Goal: Task Accomplishment & Management: Complete application form

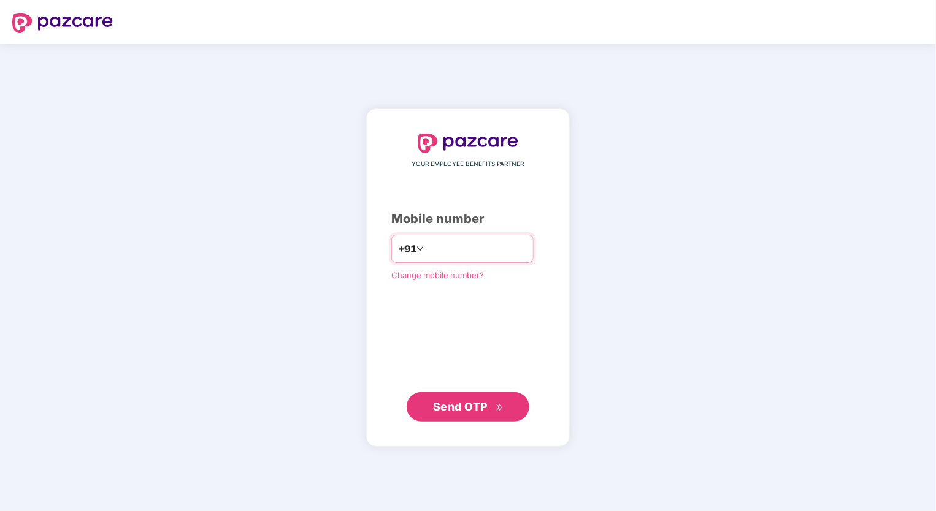
click at [433, 250] on input "number" at bounding box center [476, 249] width 101 height 20
type input "**********"
click at [476, 413] on span "Send OTP" at bounding box center [468, 406] width 71 height 17
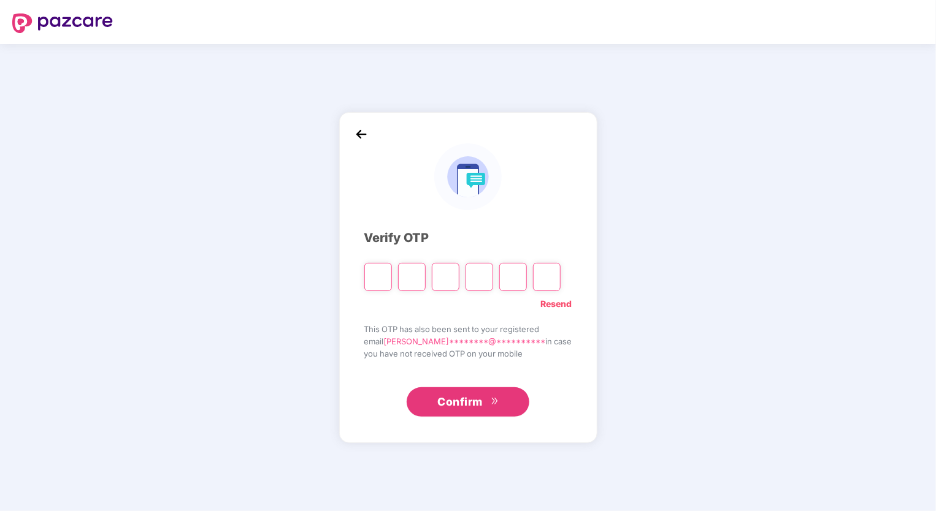
click at [386, 278] on input "Please enter verification code. Digit 1" at bounding box center [378, 277] width 28 height 28
type input "*"
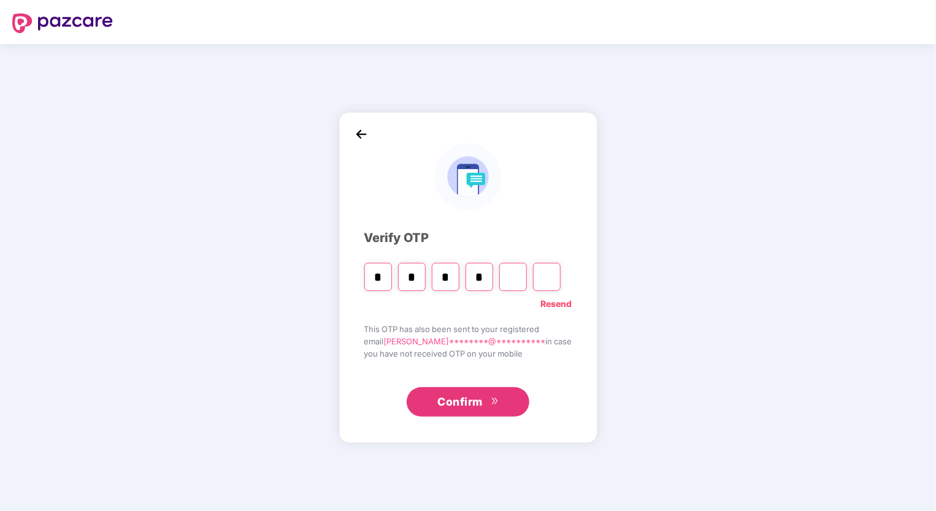
type input "*"
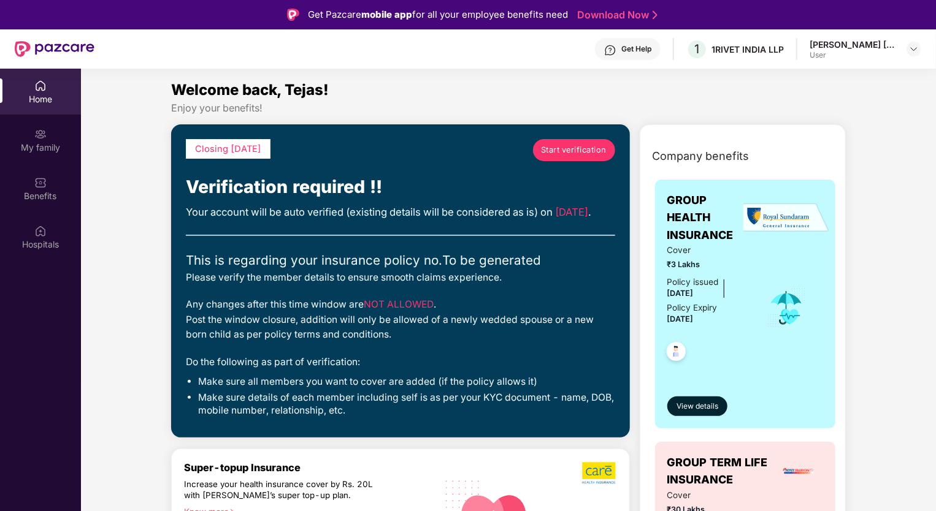
click at [564, 149] on span "Start verification" at bounding box center [574, 150] width 66 height 12
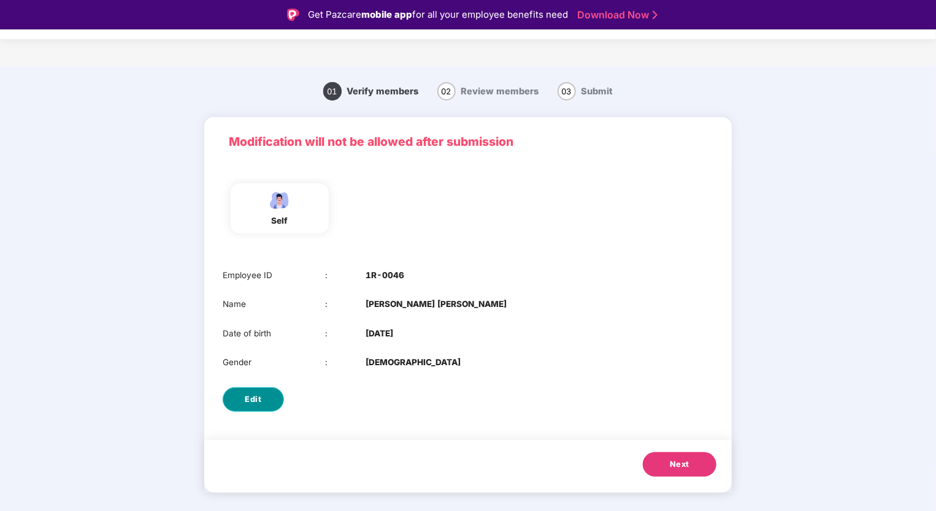
click at [263, 399] on button "Edit" at bounding box center [253, 399] width 61 height 25
select select "****"
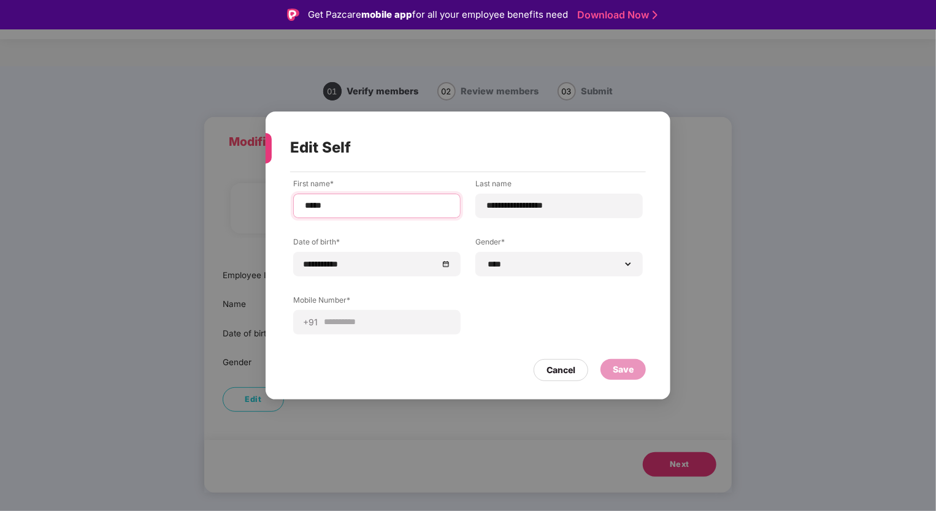
click at [348, 207] on input "*****" at bounding box center [376, 205] width 147 height 13
type input "*********"
click at [621, 368] on div "Save" at bounding box center [622, 369] width 21 height 13
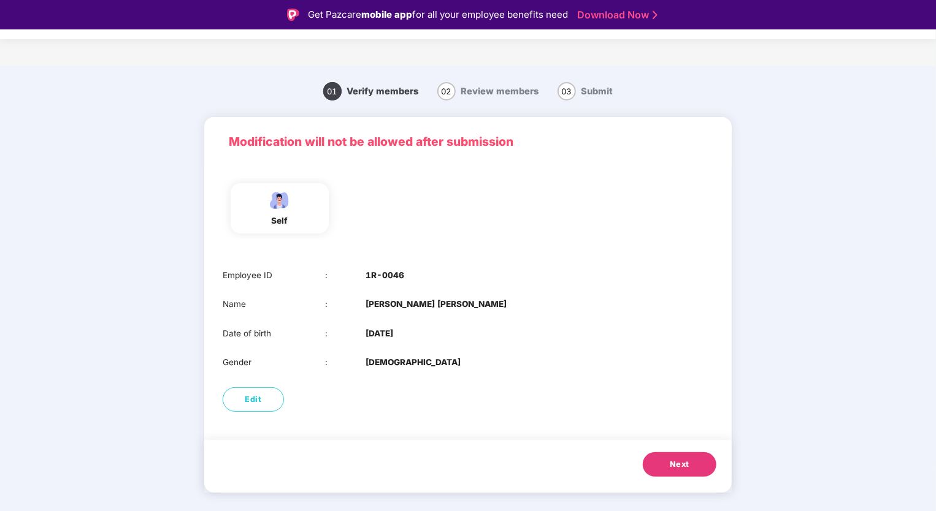
click at [690, 461] on button "Next" at bounding box center [679, 464] width 74 height 25
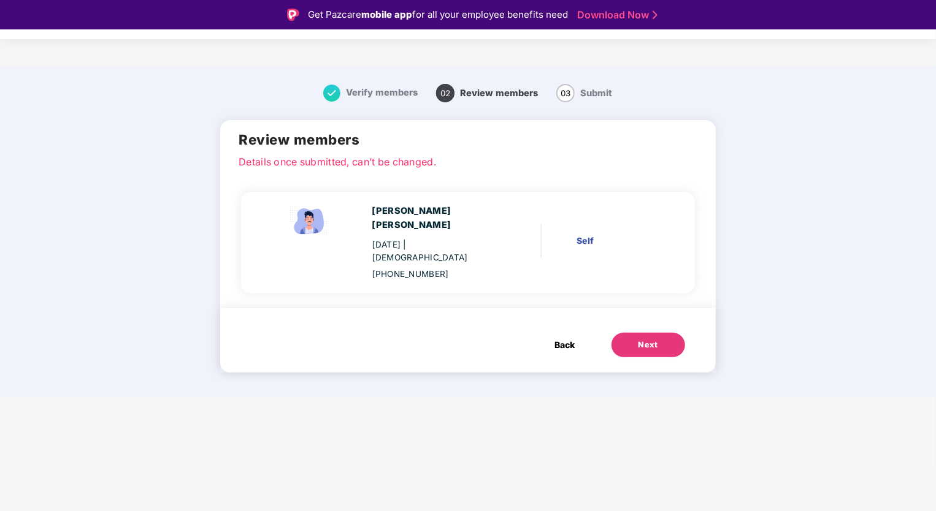
scroll to position [29, 0]
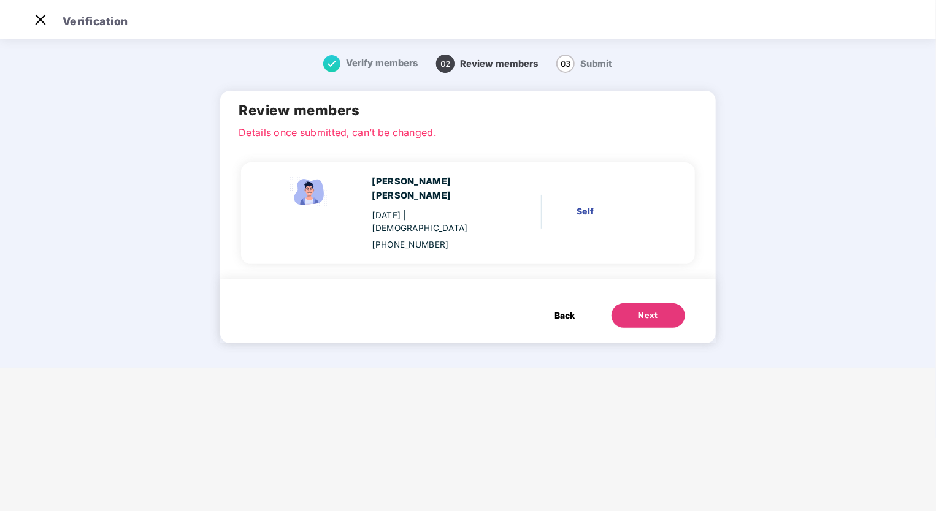
click at [638, 310] on div "Next" at bounding box center [648, 316] width 20 height 12
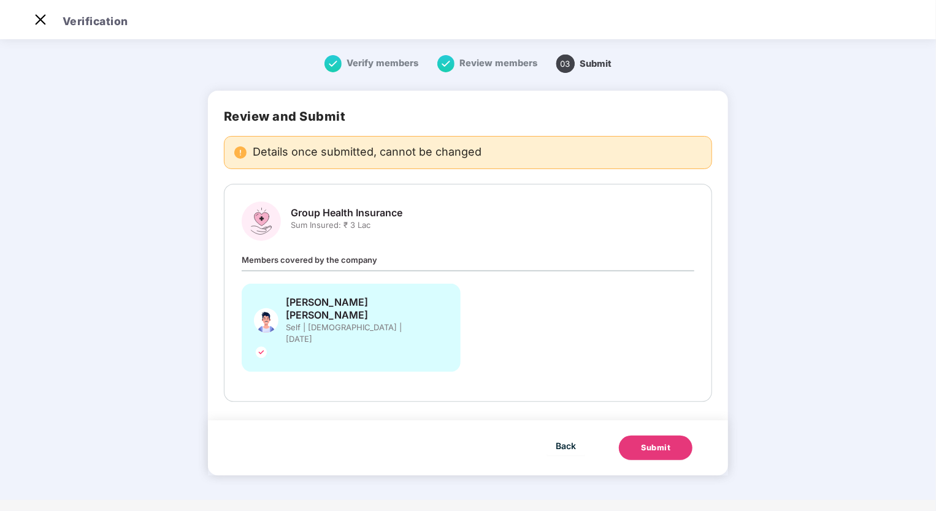
scroll to position [0, 0]
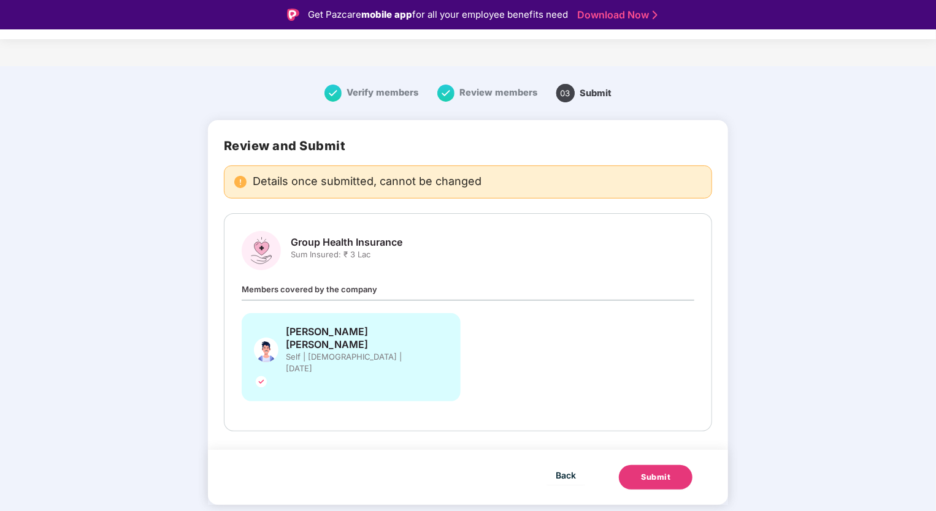
click at [300, 288] on span "Members covered by the company" at bounding box center [309, 289] width 135 height 10
click at [349, 244] on span "Group Health Insurance" at bounding box center [347, 242] width 112 height 13
drag, startPoint x: 292, startPoint y: 257, endPoint x: 443, endPoint y: 257, distance: 150.8
click at [443, 257] on div "Group Health Insurance Sum Insured: ₹ 3 Lac" at bounding box center [468, 250] width 452 height 39
drag, startPoint x: 443, startPoint y: 257, endPoint x: 364, endPoint y: 264, distance: 79.3
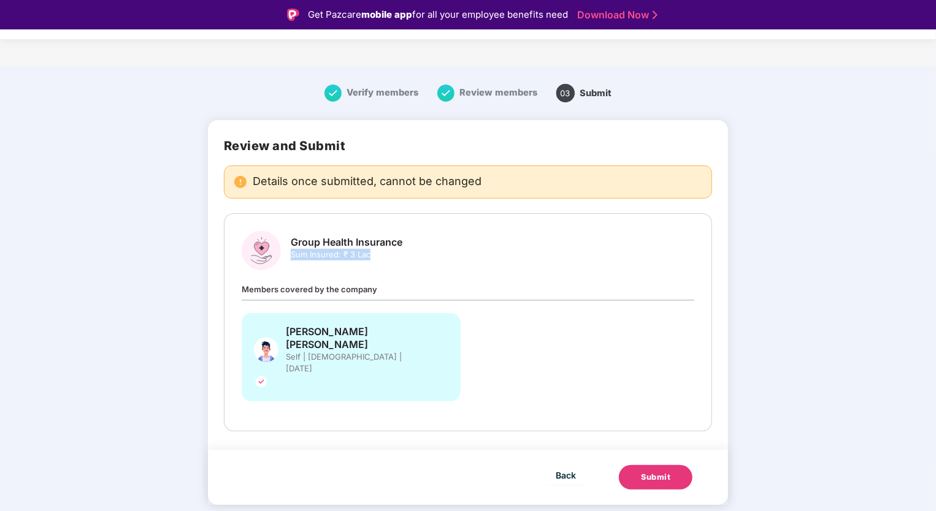
click at [364, 264] on div "Group Health Insurance Sum Insured: ₹ 3 Lac" at bounding box center [347, 253] width 112 height 34
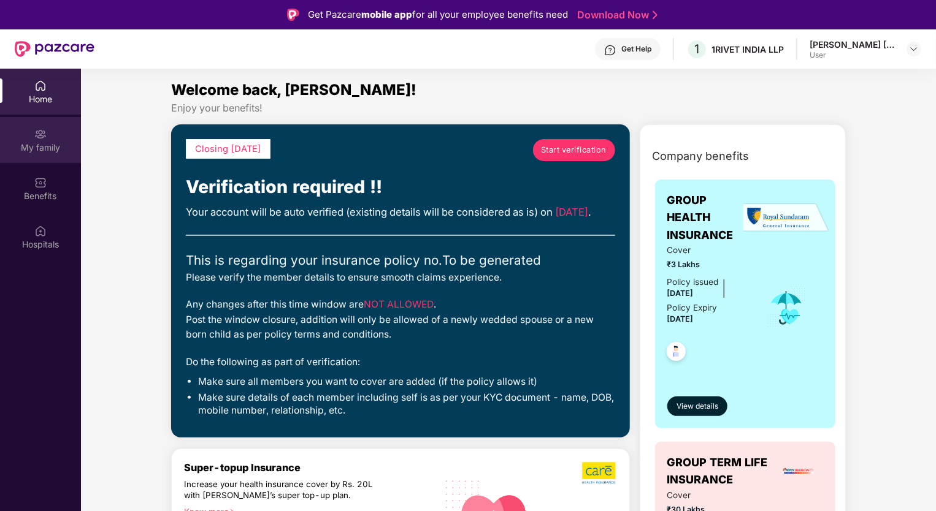
click at [25, 143] on div "My family" at bounding box center [40, 148] width 81 height 12
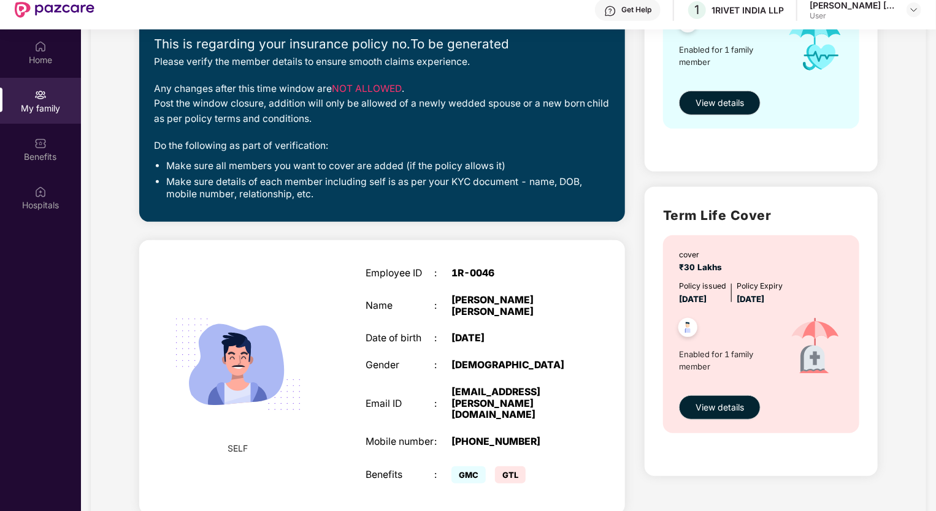
scroll to position [69, 0]
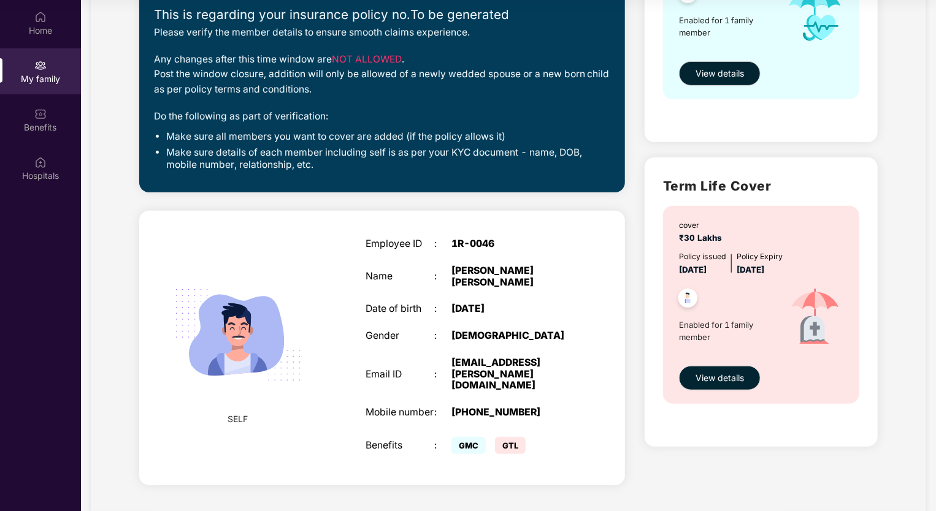
click at [712, 325] on span "Enabled for 1 family member" at bounding box center [727, 331] width 97 height 25
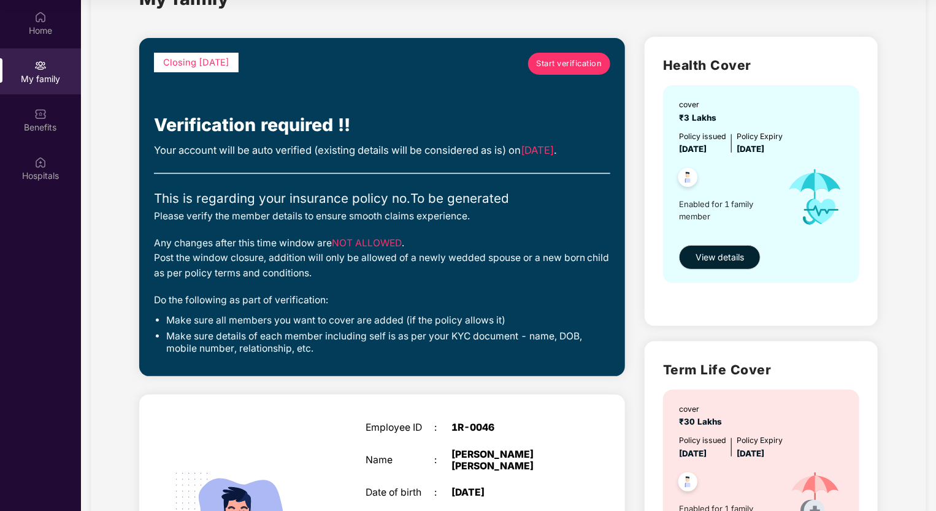
click at [556, 61] on span "Start verification" at bounding box center [569, 64] width 66 height 12
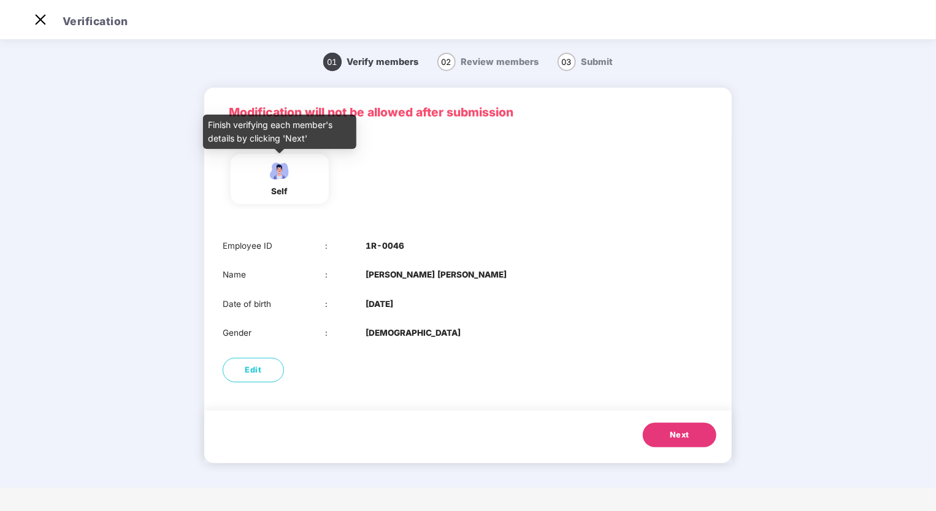
click at [278, 186] on div "self" at bounding box center [279, 191] width 31 height 13
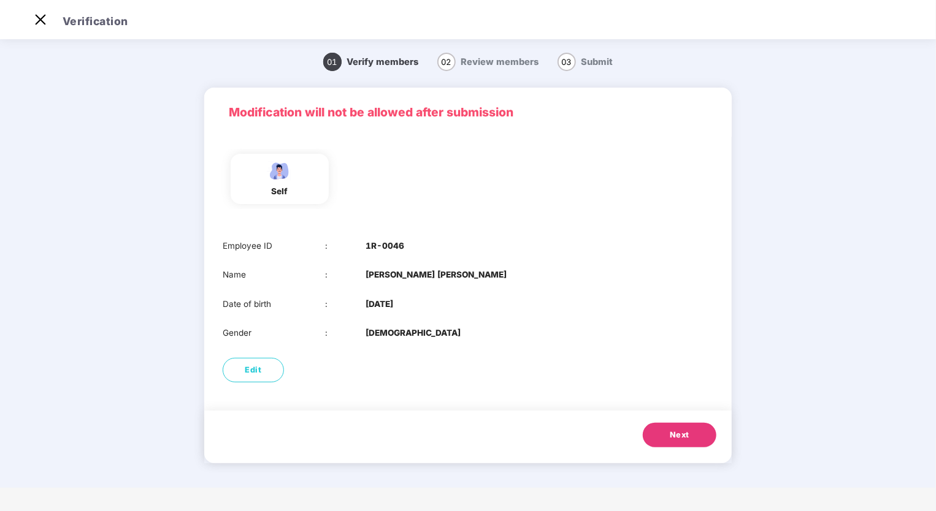
click at [468, 63] on span "Review members" at bounding box center [500, 61] width 78 height 11
click at [674, 437] on span "Next" at bounding box center [679, 435] width 20 height 12
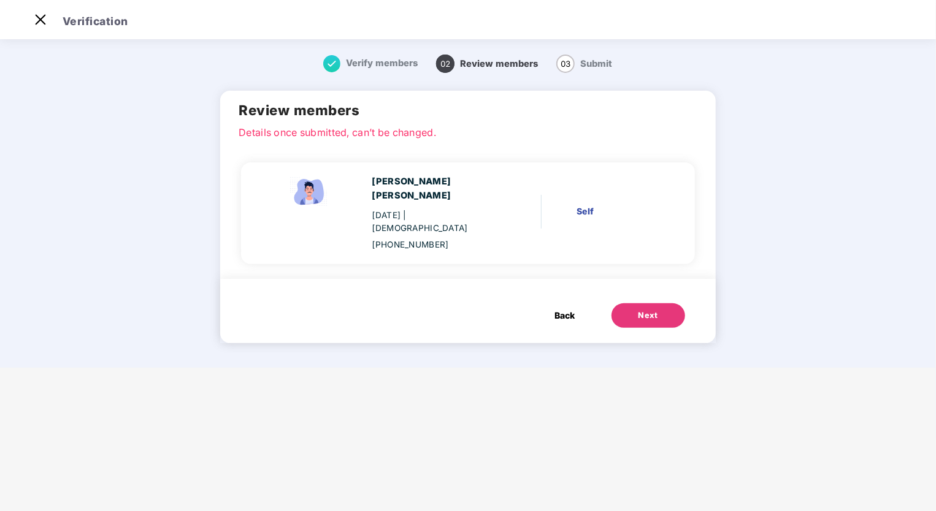
click at [638, 310] on div "Next" at bounding box center [648, 316] width 20 height 12
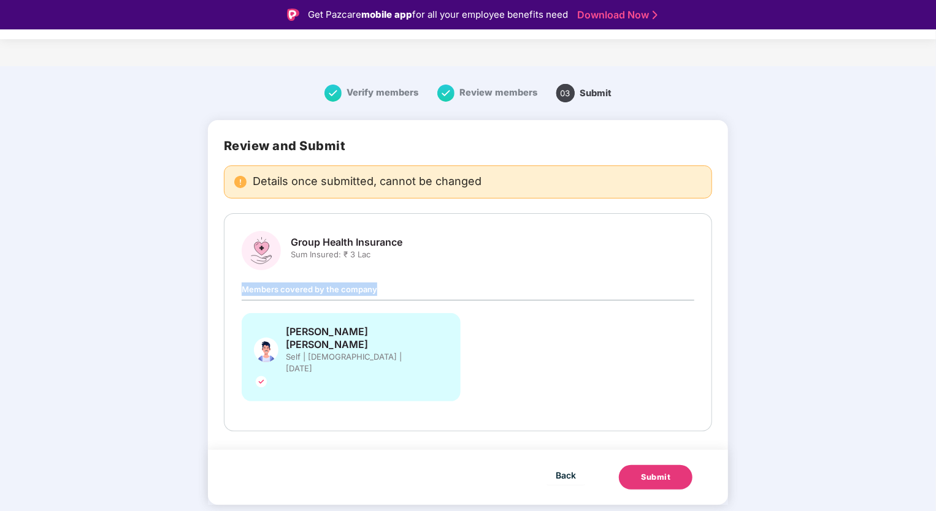
drag, startPoint x: 238, startPoint y: 291, endPoint x: 392, endPoint y: 284, distance: 153.4
click at [392, 284] on div "Group Health Insurance Sum Insured: ₹ 3 Lac Members covered by the company Teja…" at bounding box center [468, 322] width 488 height 218
drag, startPoint x: 392, startPoint y: 284, endPoint x: 319, endPoint y: 291, distance: 73.3
click at [319, 291] on span "Members covered by the company" at bounding box center [309, 289] width 135 height 10
click at [483, 293] on div "Members covered by the company Tejasbhai Krishnabhai Tandel Self | Male | 29 Ma…" at bounding box center [468, 348] width 452 height 131
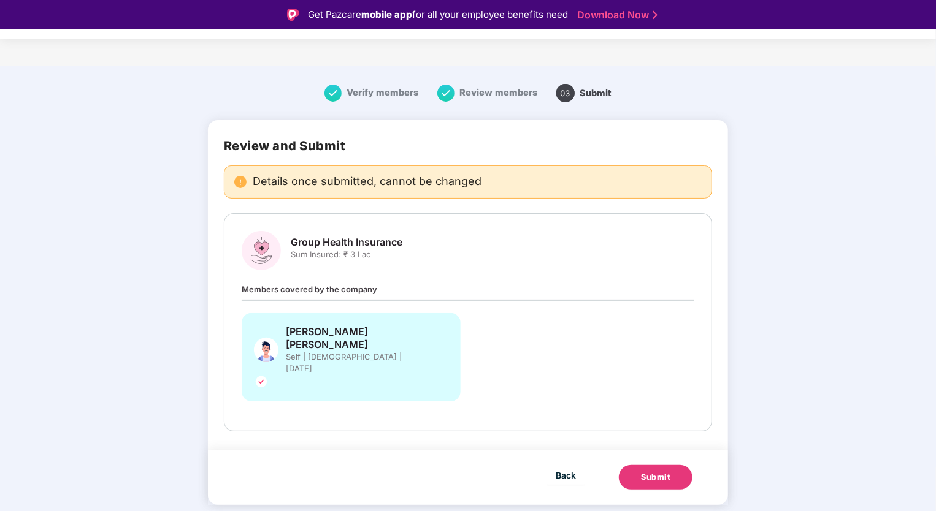
click at [660, 471] on div "Submit" at bounding box center [655, 477] width 29 height 12
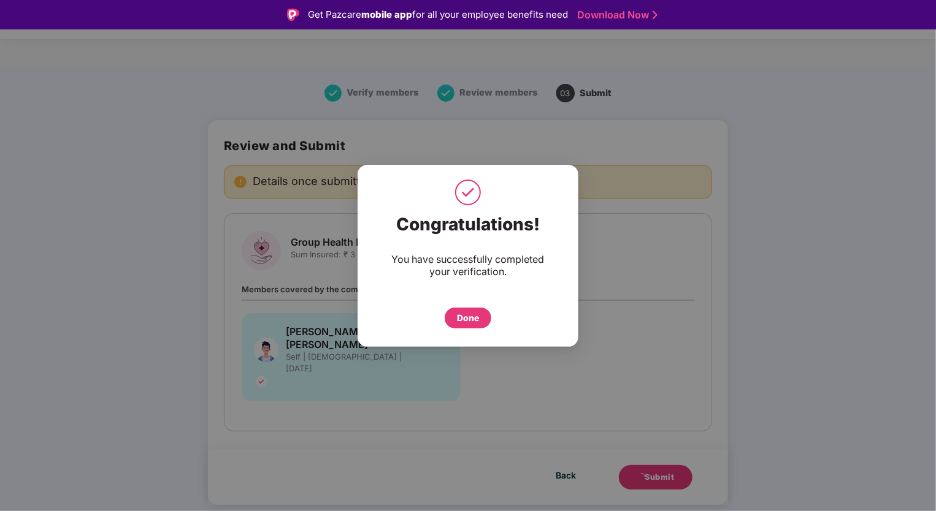
click at [461, 313] on div "Done" at bounding box center [468, 317] width 22 height 13
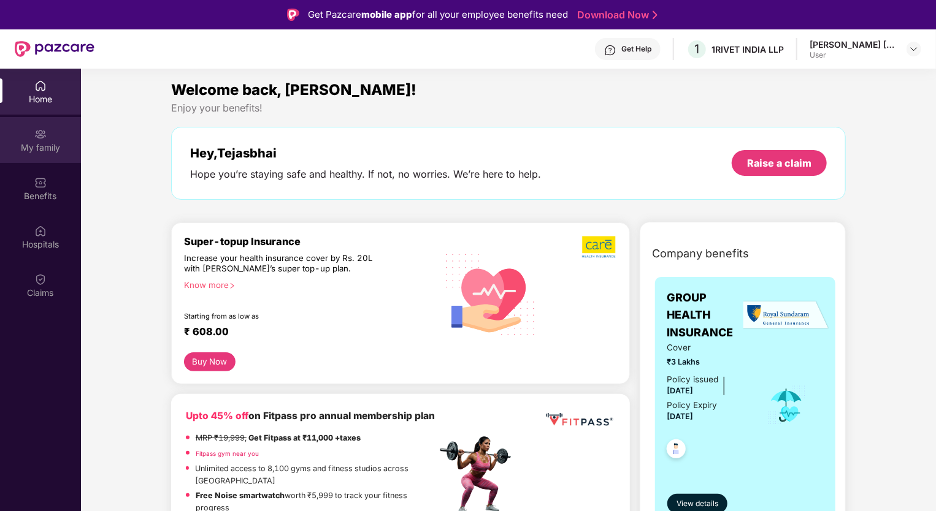
click at [47, 143] on div "My family" at bounding box center [40, 148] width 81 height 12
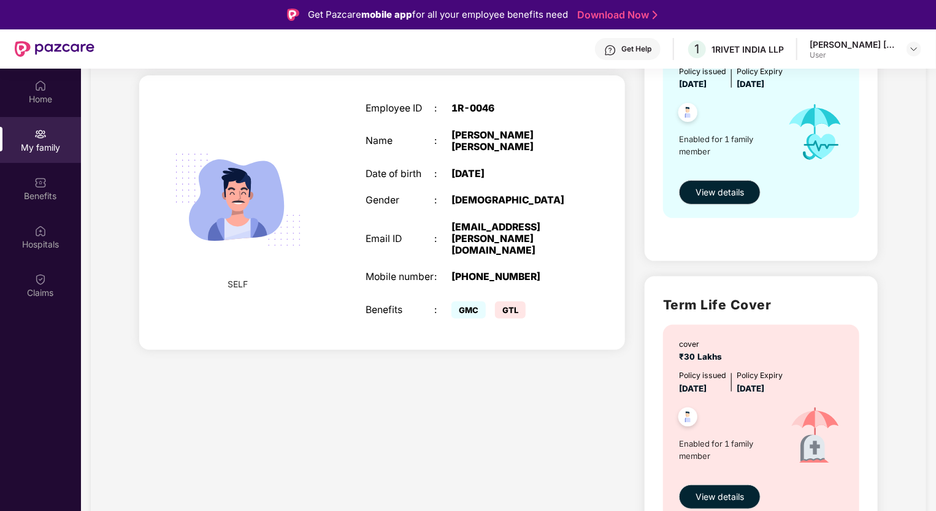
scroll to position [184, 0]
drag, startPoint x: 675, startPoint y: 349, endPoint x: 731, endPoint y: 363, distance: 58.1
click at [731, 363] on div "cover ₹30 Lakhs Policy issued 26 Oct 2024 Policy Expiry 25 Oct 2025 Enabled for…" at bounding box center [761, 423] width 196 height 198
drag, startPoint x: 731, startPoint y: 363, endPoint x: 799, endPoint y: 387, distance: 71.6
click at [799, 387] on div "Policy issued 26 Oct 2024 Policy Expiry 25 Oct 2025" at bounding box center [762, 381] width 167 height 25
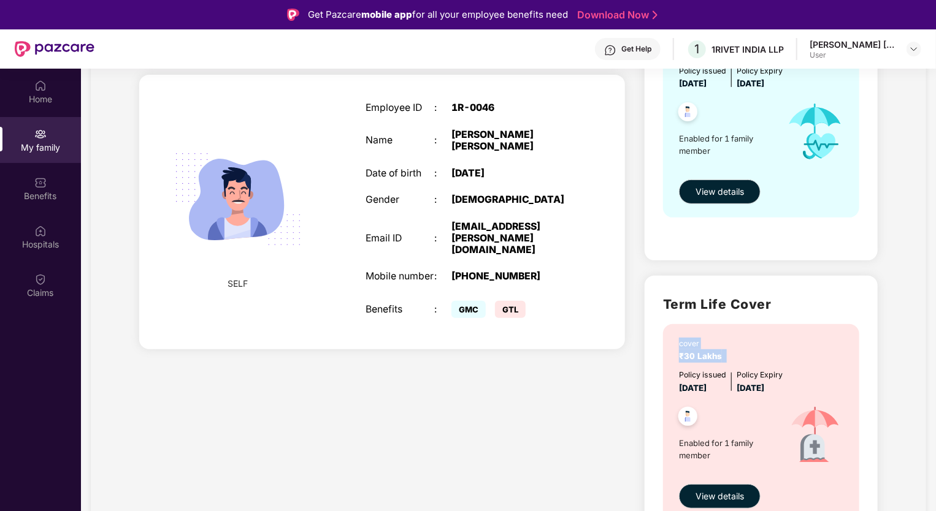
scroll to position [0, 0]
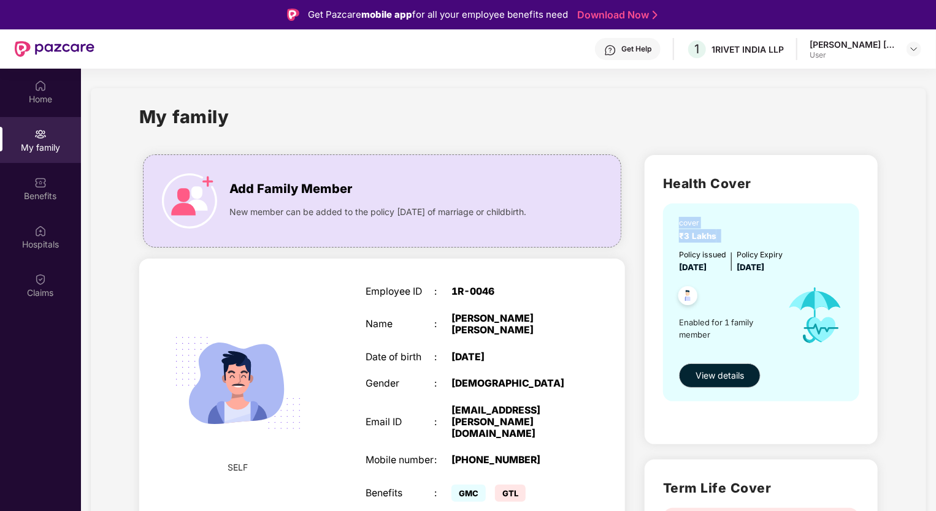
drag, startPoint x: 671, startPoint y: 224, endPoint x: 799, endPoint y: 240, distance: 129.2
click at [799, 240] on div "cover ₹3 Lakhs Policy issued 01 Sept 2025 Policy Expiry 31 Aug 2026 Enabled for…" at bounding box center [761, 303] width 196 height 198
drag, startPoint x: 671, startPoint y: 182, endPoint x: 770, endPoint y: 191, distance: 99.1
click at [770, 191] on h2 "Health Cover" at bounding box center [761, 183] width 196 height 20
drag, startPoint x: 677, startPoint y: 241, endPoint x: 723, endPoint y: 235, distance: 47.0
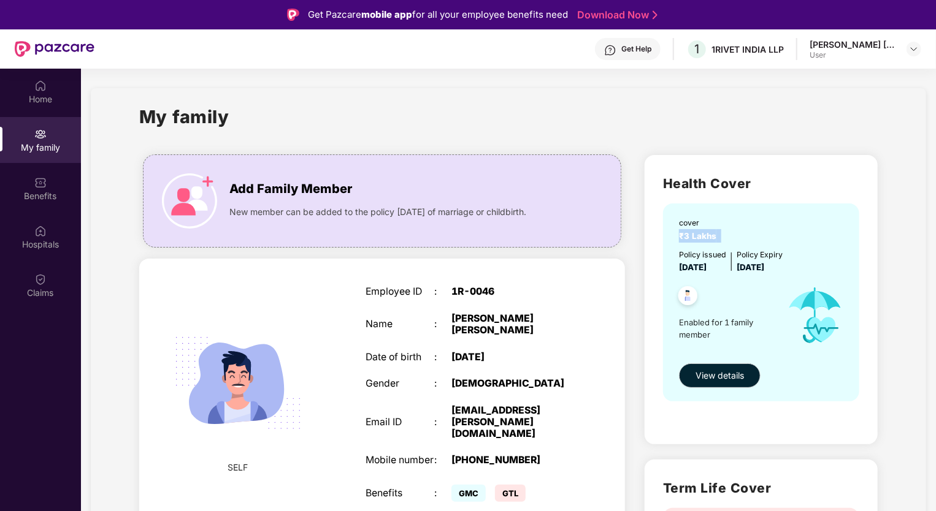
click at [723, 235] on div "cover ₹3 Lakhs Policy issued 01 Sept 2025 Policy Expiry 31 Aug 2026 Enabled for…" at bounding box center [761, 303] width 196 height 198
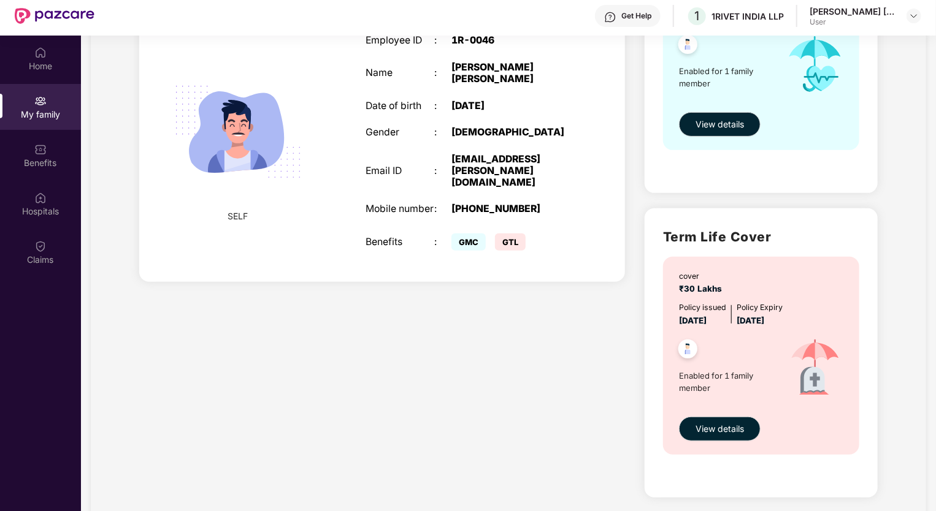
scroll to position [61, 0]
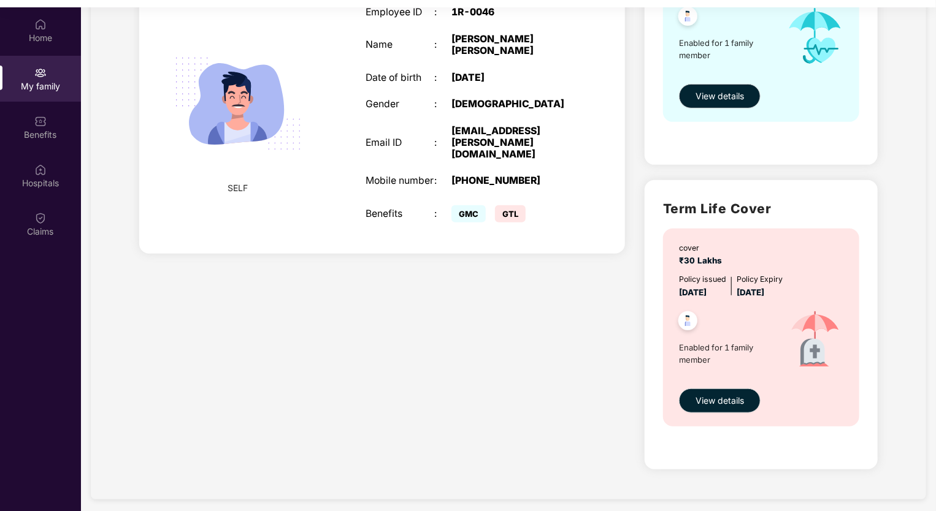
drag, startPoint x: 674, startPoint y: 256, endPoint x: 738, endPoint y: 252, distance: 63.3
click at [738, 252] on div "cover ₹30 Lakhs Policy issued 26 Oct 2024 Policy Expiry 25 Oct 2025 Enabled for…" at bounding box center [761, 328] width 196 height 198
drag, startPoint x: 703, startPoint y: 265, endPoint x: 749, endPoint y: 265, distance: 45.4
click at [749, 265] on div "cover ₹30 Lakhs" at bounding box center [762, 254] width 167 height 25
click at [489, 369] on div "Add Family Member New member can be added to the policy within 30 days of marri…" at bounding box center [381, 175] width 505 height 619
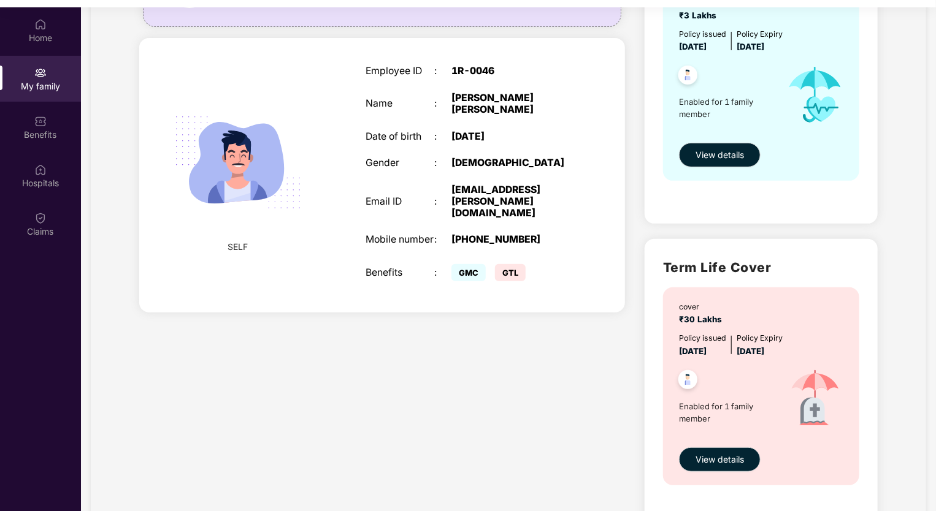
scroll to position [218, 0]
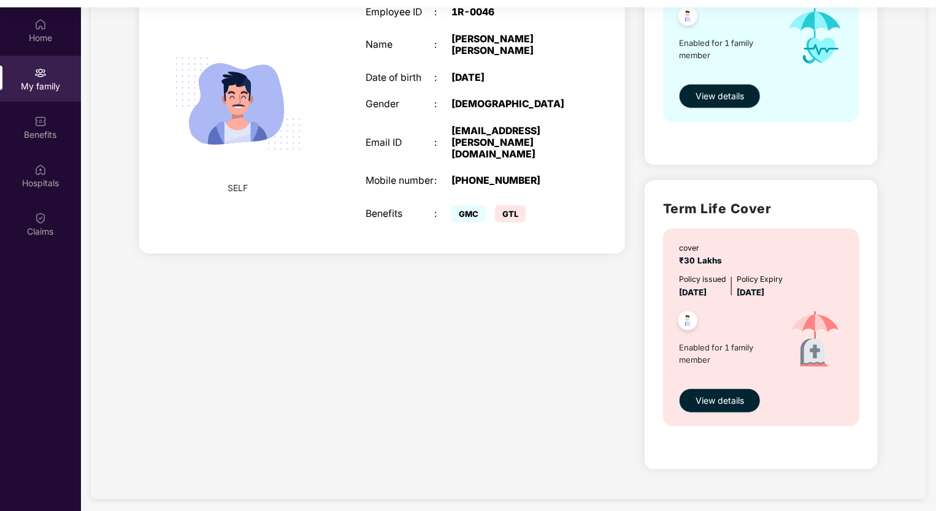
click at [711, 396] on span "View details" at bounding box center [719, 400] width 48 height 13
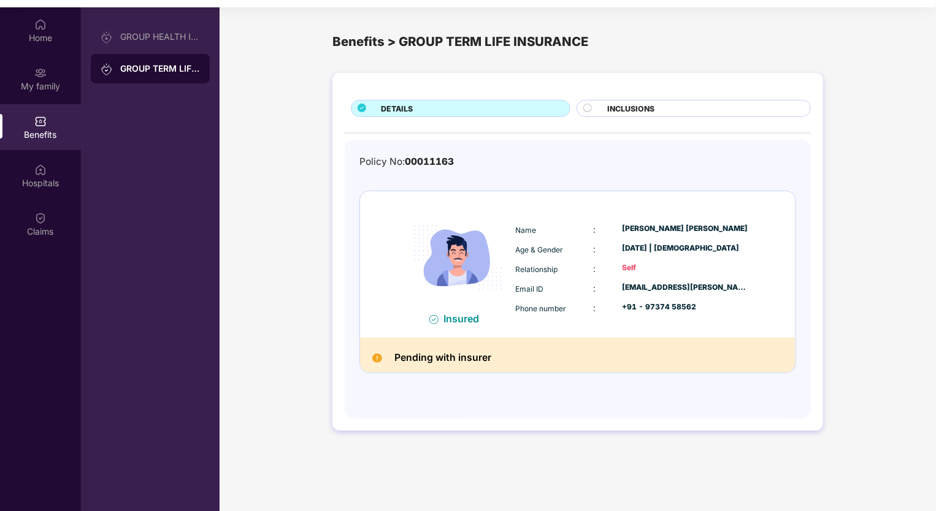
click at [650, 104] on span "INCLUSIONS" at bounding box center [631, 109] width 47 height 12
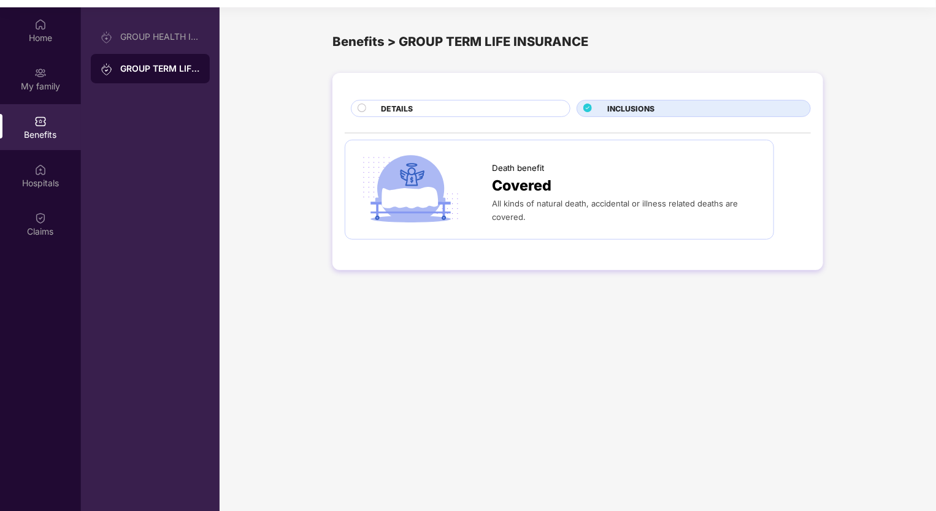
click at [461, 112] on div "DETAILS" at bounding box center [469, 109] width 189 height 13
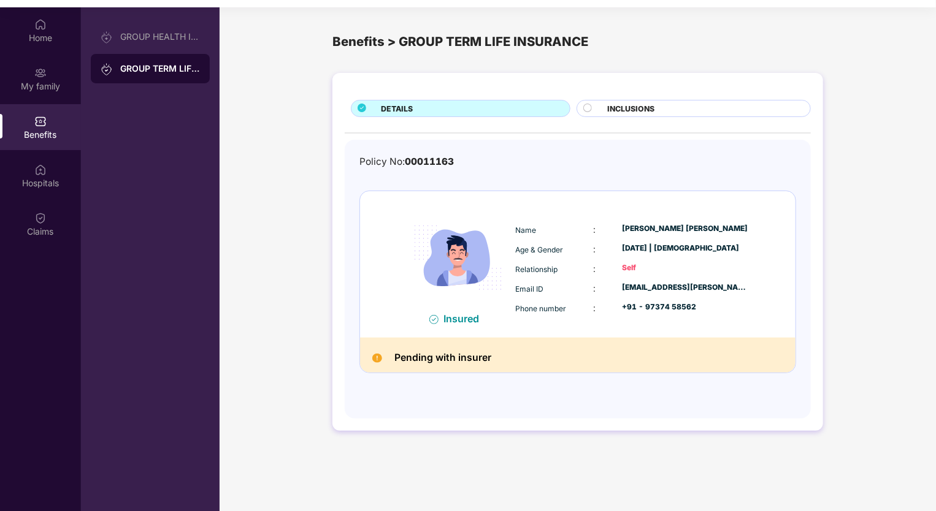
click at [427, 170] on div "Policy No: 00011163 Insured Name : Tejasbhai Krishnabhai tandel Age & Gender : …" at bounding box center [577, 272] width 437 height 237
click at [427, 158] on span "00011163" at bounding box center [429, 162] width 49 height 12
drag, startPoint x: 429, startPoint y: 369, endPoint x: 429, endPoint y: 359, distance: 10.4
click at [429, 368] on div "Pending with insurer" at bounding box center [577, 355] width 435 height 35
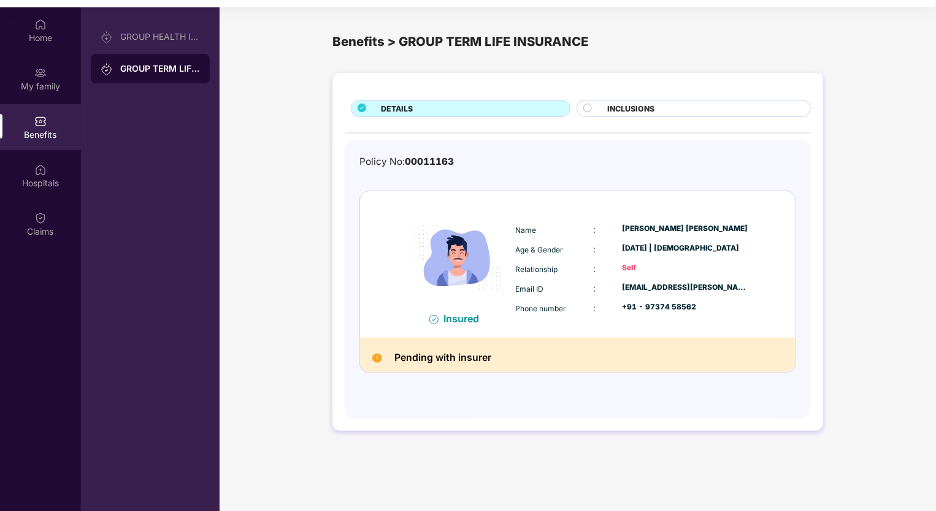
click at [429, 356] on h2 "Pending with insurer" at bounding box center [442, 358] width 97 height 17
drag, startPoint x: 411, startPoint y: 354, endPoint x: 520, endPoint y: 362, distance: 109.4
click at [520, 362] on div "Pending with insurer" at bounding box center [577, 355] width 435 height 35
drag, startPoint x: 520, startPoint y: 362, endPoint x: 446, endPoint y: 345, distance: 76.1
click at [446, 345] on div "Pending with insurer" at bounding box center [577, 355] width 435 height 35
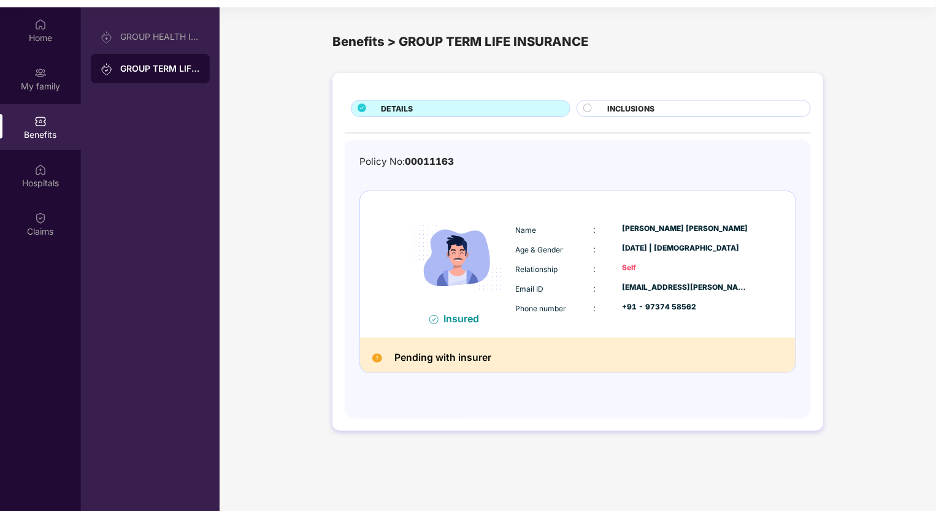
click at [392, 366] on div "Pending with insurer" at bounding box center [577, 355] width 435 height 35
click at [150, 40] on div "GROUP HEALTH INSURANCE" at bounding box center [160, 37] width 80 height 10
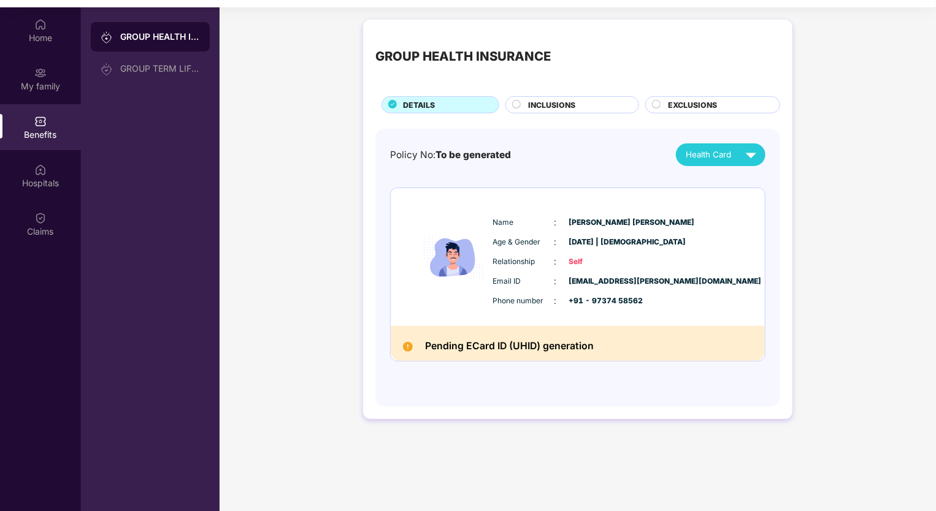
click at [462, 155] on span "To be generated" at bounding box center [472, 155] width 75 height 12
click at [537, 106] on span "INCLUSIONS" at bounding box center [551, 105] width 47 height 12
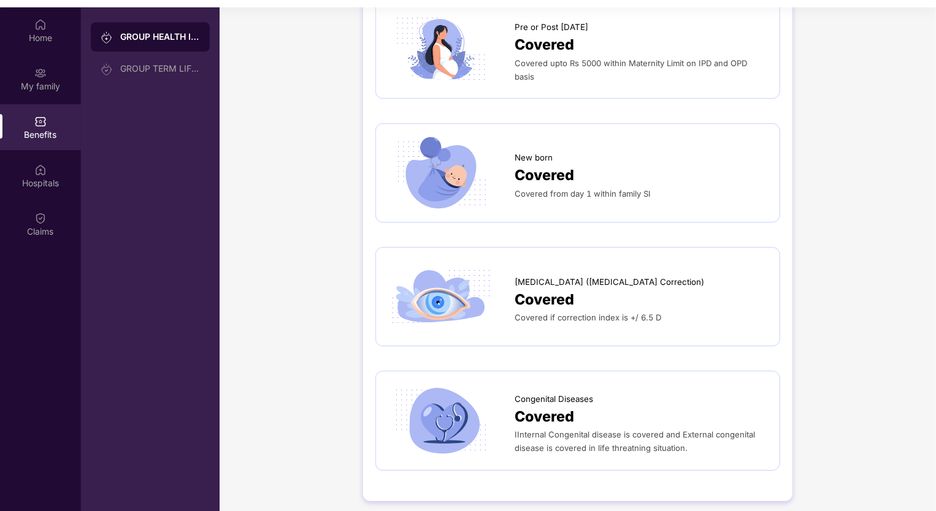
scroll to position [69, 0]
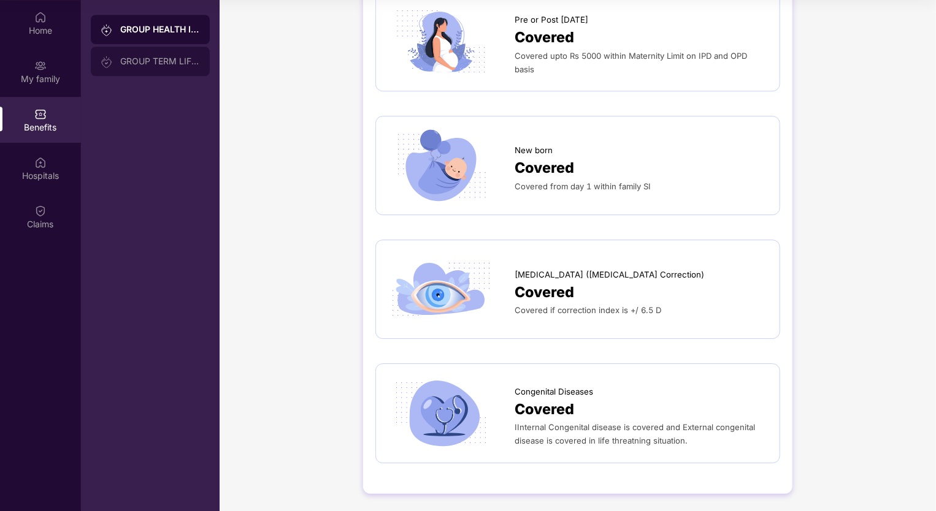
click at [162, 53] on div "GROUP TERM LIFE INSURANCE" at bounding box center [150, 61] width 119 height 29
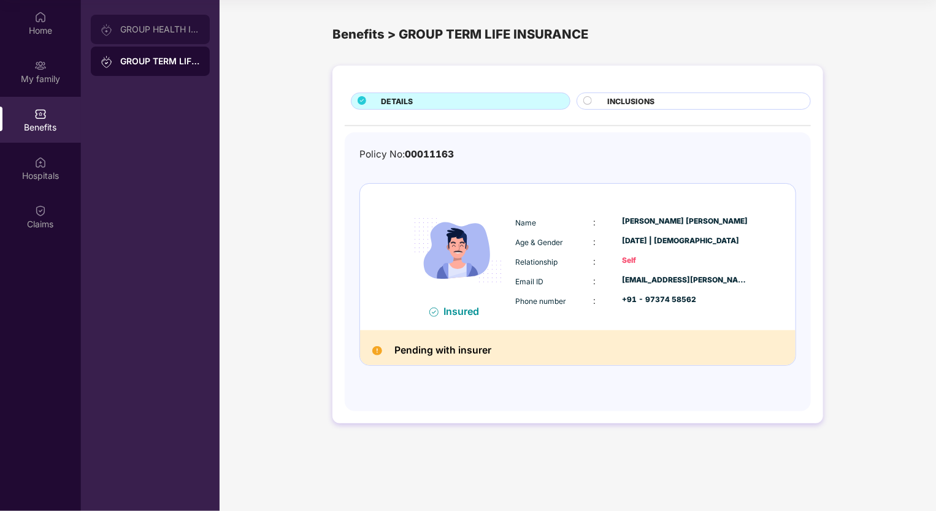
click at [153, 25] on div "GROUP HEALTH INSURANCE" at bounding box center [160, 30] width 80 height 10
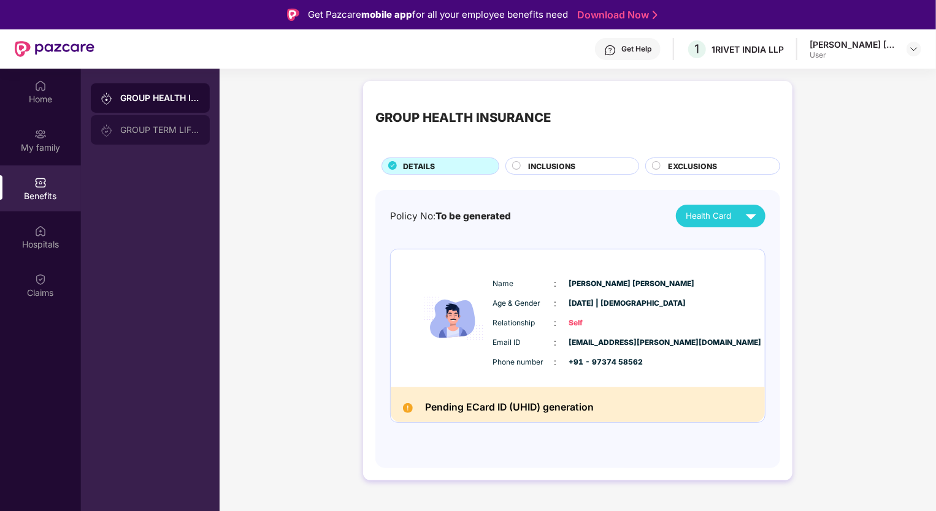
click at [154, 119] on div "GROUP TERM LIFE INSURANCE" at bounding box center [150, 129] width 119 height 29
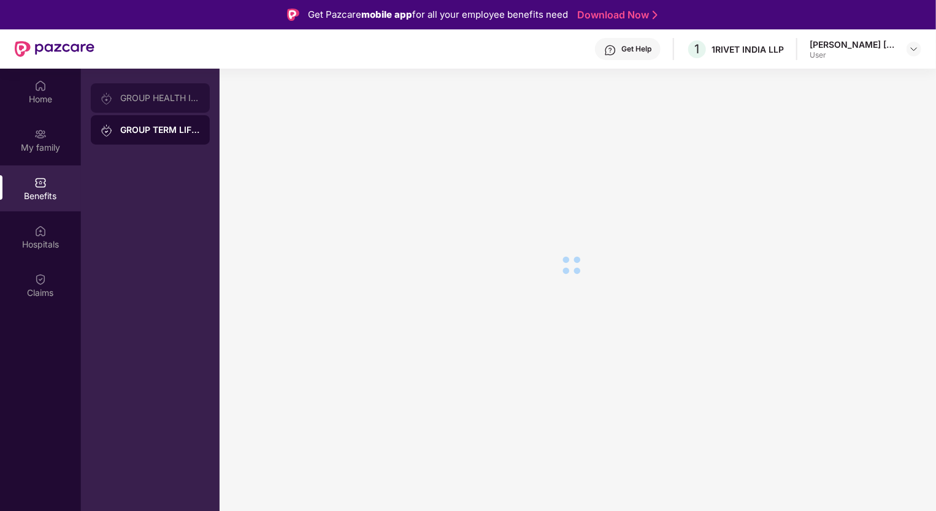
click at [154, 90] on div "GROUP HEALTH INSURANCE" at bounding box center [150, 97] width 119 height 29
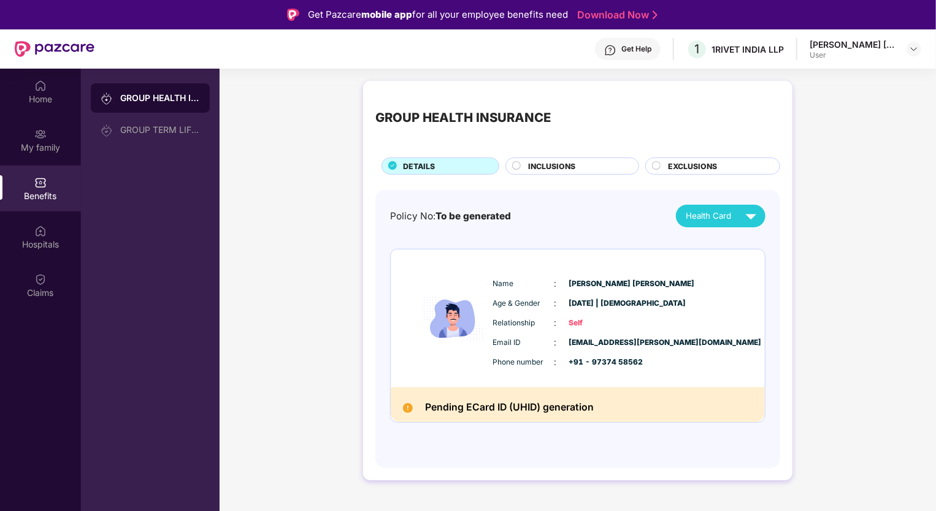
click at [316, 118] on div "GROUP HEALTH INSURANCE DETAILS INCLUSIONS EXCLUSIONS Policy No: To be generated…" at bounding box center [577, 287] width 716 height 424
